Goal: Task Accomplishment & Management: Manage account settings

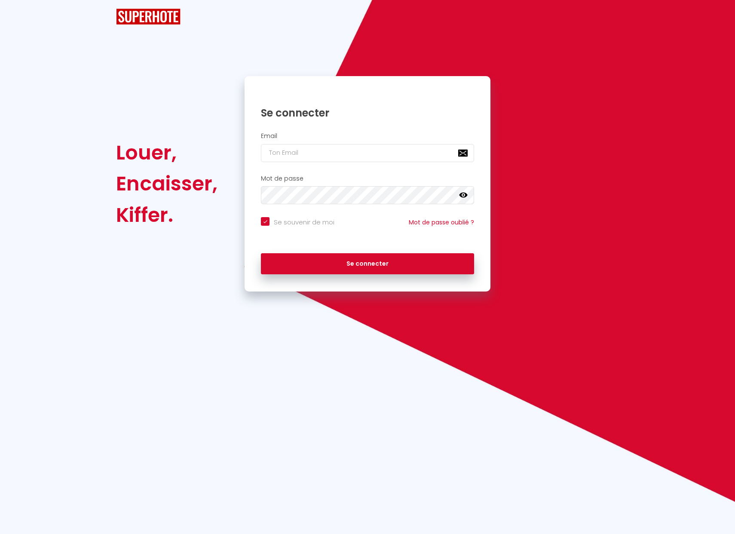
checkbox input "true"
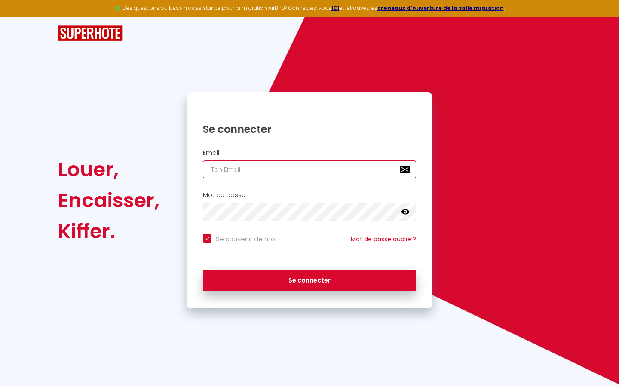
type input "l"
checkbox input "true"
type input "le"
checkbox input "true"
type input "les"
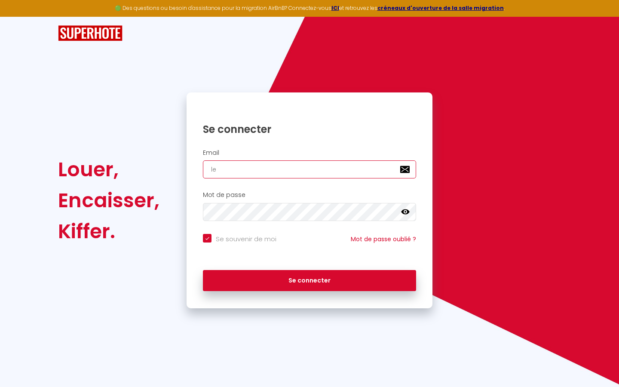
checkbox input "true"
type input "lesp"
checkbox input "true"
type input "lespa"
checkbox input "true"
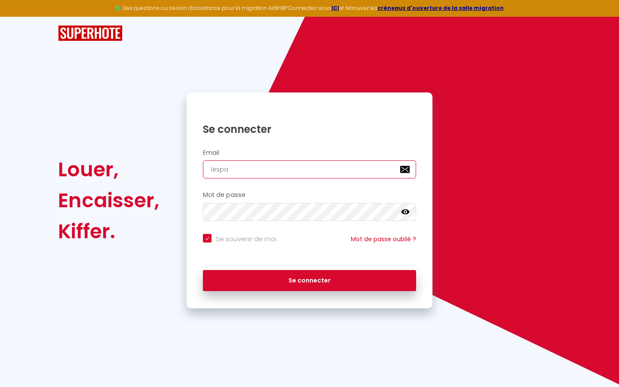
type input "lespac"
checkbox input "true"
type input "lespace"
checkbox input "true"
type input "lespaced"
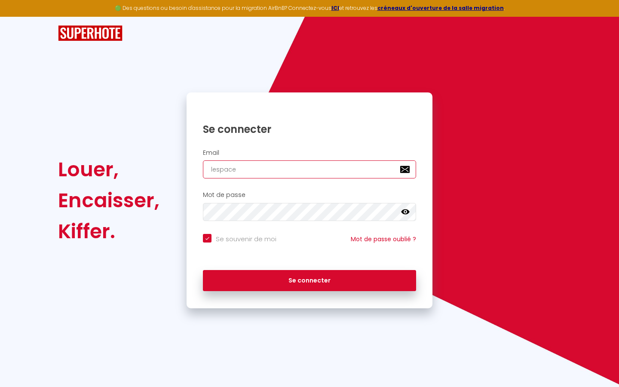
checkbox input "true"
type input "lespacede"
checkbox input "true"
type input "lespacedet"
checkbox input "true"
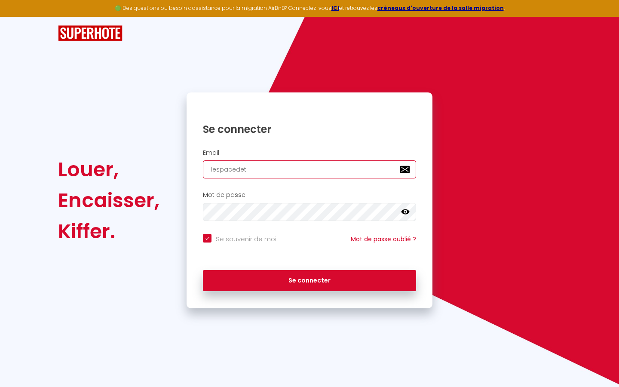
type input "lespacedete"
checkbox input "true"
type input "lespacedeten"
checkbox input "true"
type input "lespacedetent"
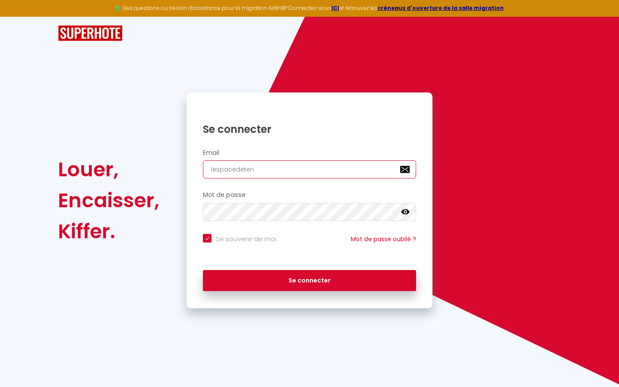
checkbox input "true"
type input "lespacedetente"
checkbox input "true"
type input "lespacedetente@"
checkbox input "true"
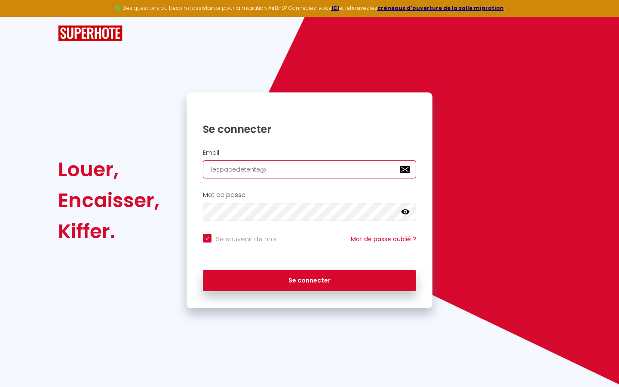
type input "lespacedetente@g"
checkbox input "true"
type input "lespacedetente@gm"
checkbox input "true"
type input "lespacedetente@gma"
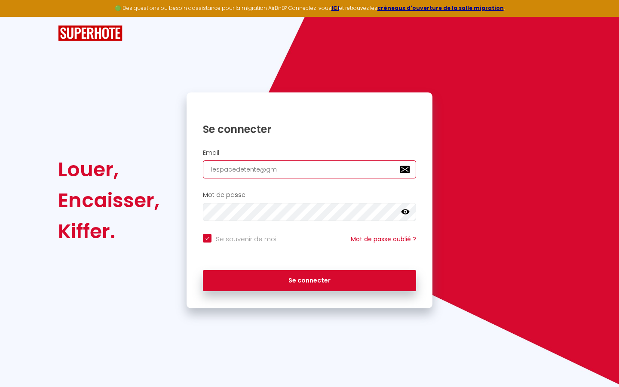
checkbox input "true"
type input "lespacedetente@gmai"
checkbox input "true"
type input "[EMAIL_ADDRESS]"
checkbox input "true"
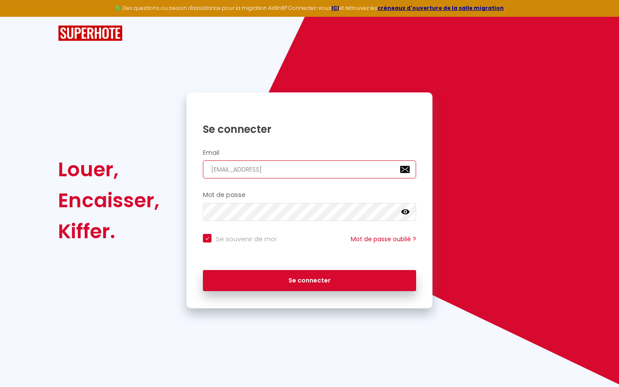
type input "[EMAIL_ADDRESS]."
checkbox input "true"
type input "lespacedetente@gmail.c"
checkbox input "true"
type input "[EMAIL_ADDRESS][DOMAIN_NAME]"
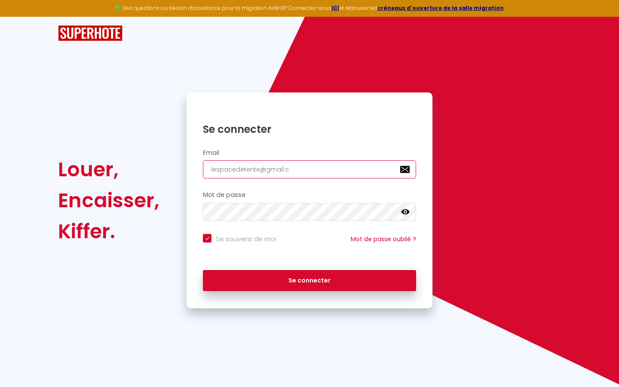
checkbox input "true"
type input "[EMAIL_ADDRESS][DOMAIN_NAME]"
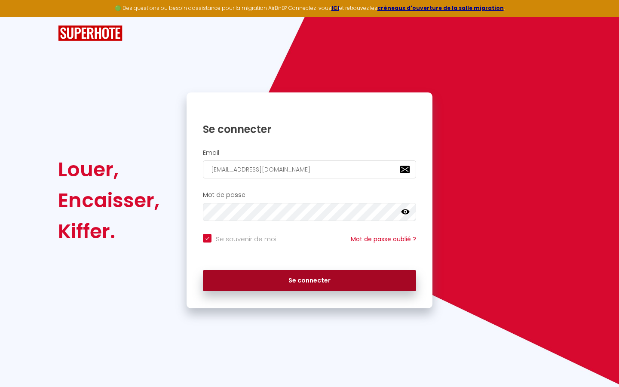
checkbox input "true"
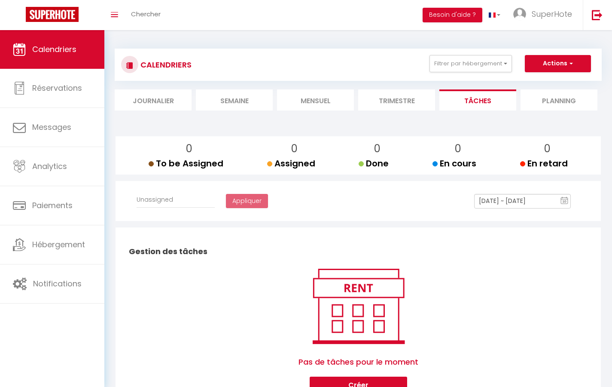
select select
